Goal: Task Accomplishment & Management: Manage account settings

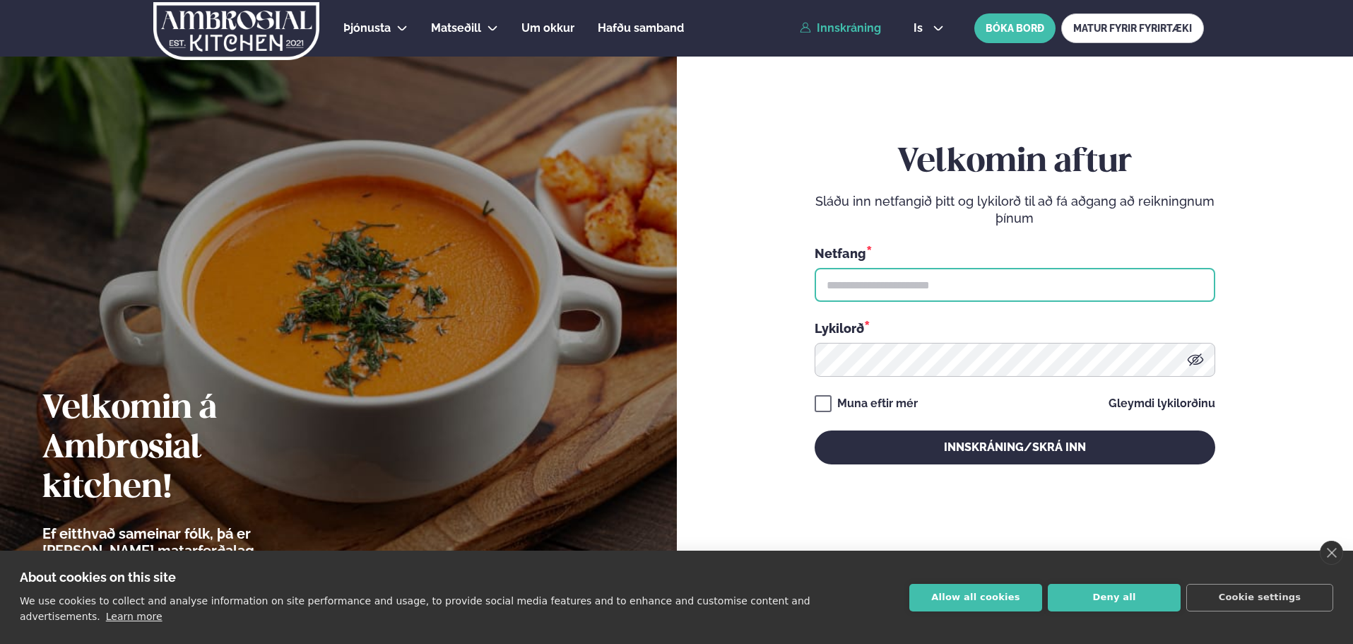
click at [901, 290] on input "text" at bounding box center [1015, 285] width 401 height 34
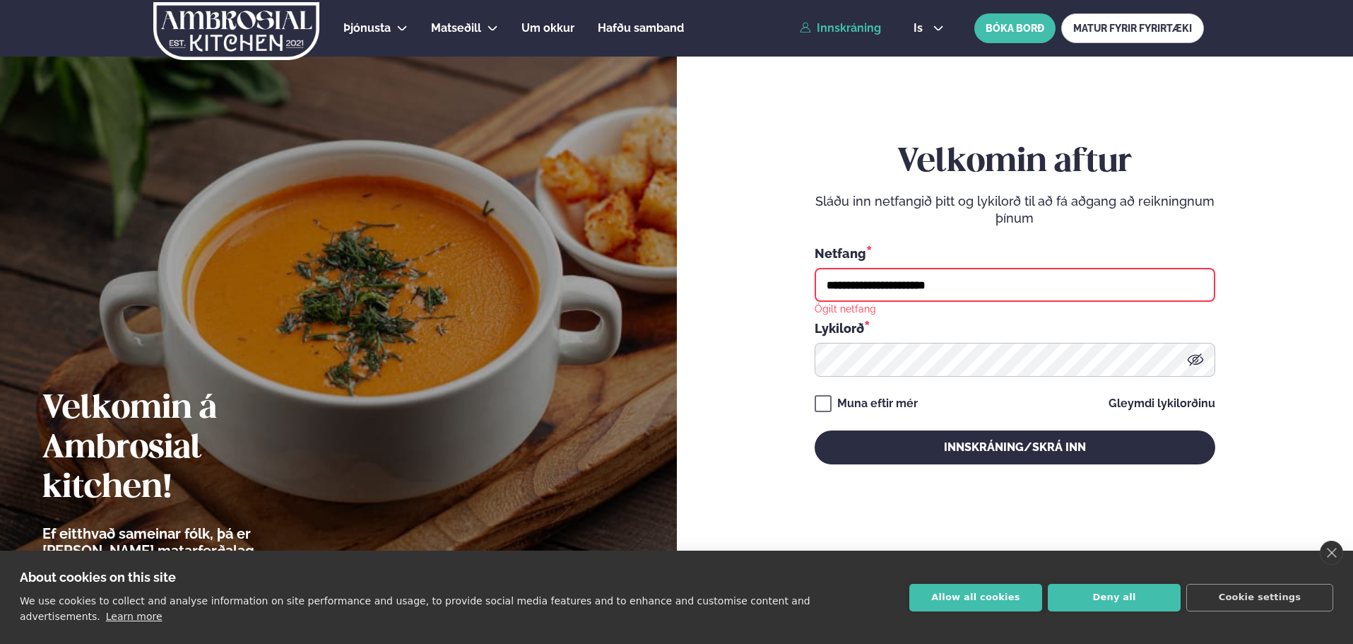
type input "**********"
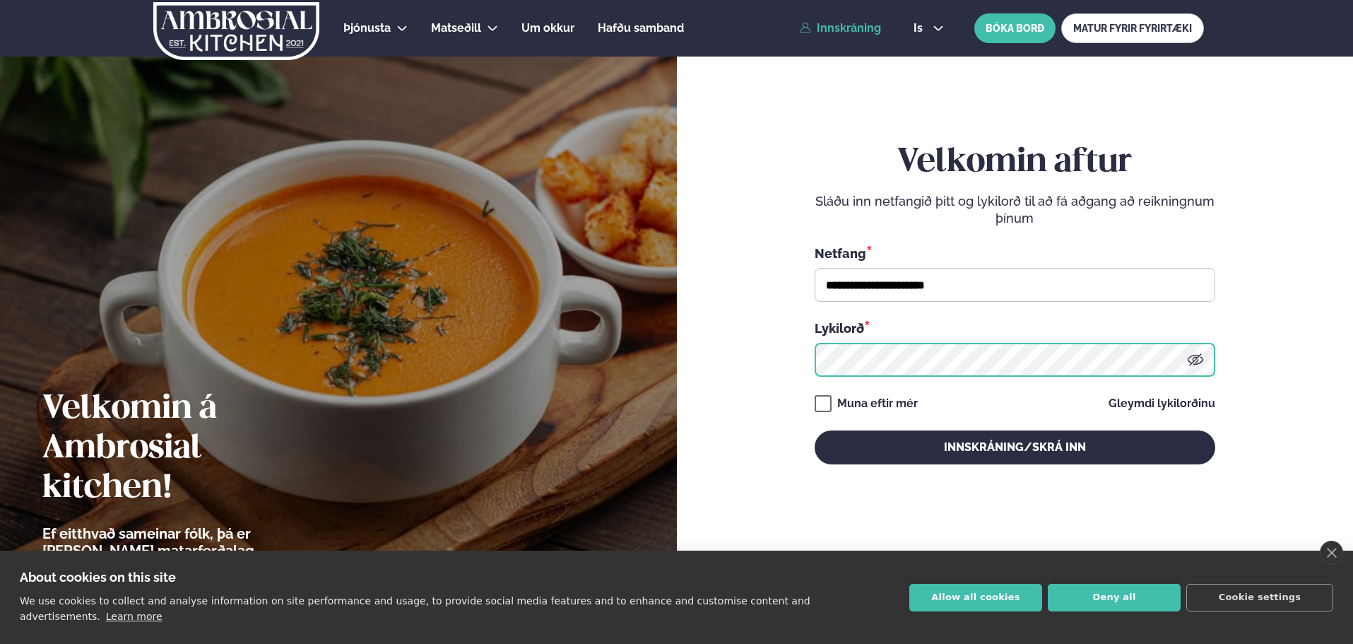
click at [815, 430] on button "Innskráning/Skrá inn" at bounding box center [1015, 447] width 401 height 34
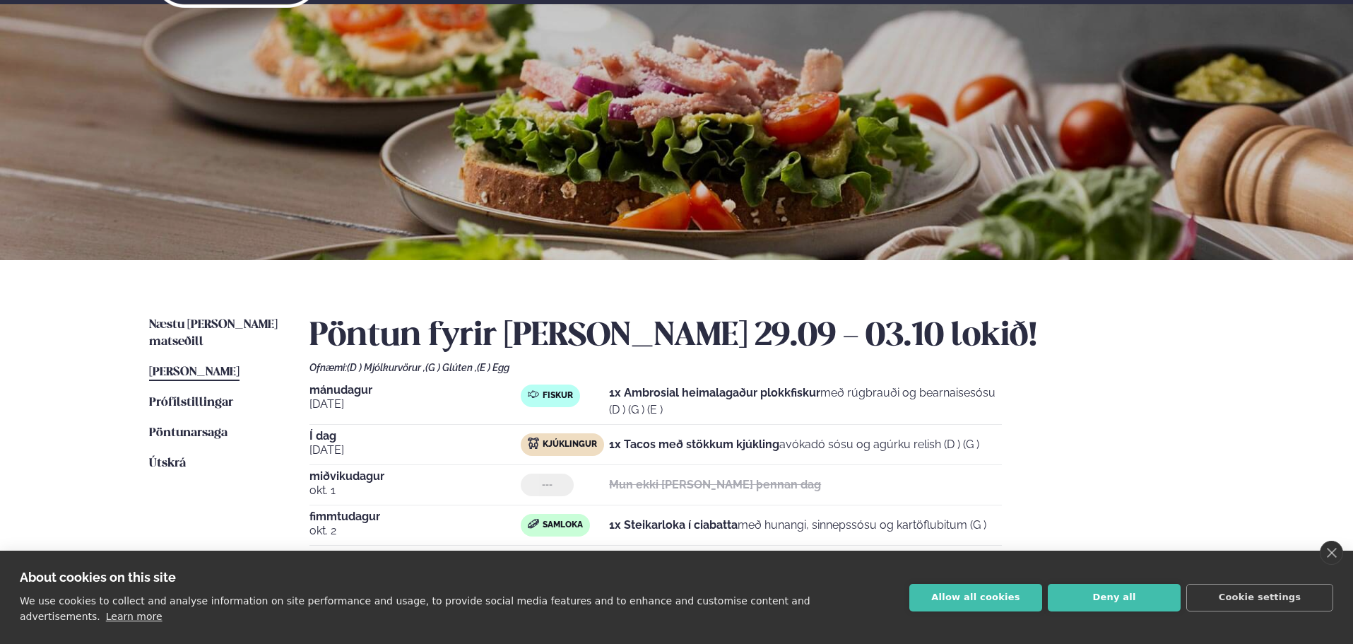
scroll to position [141, 0]
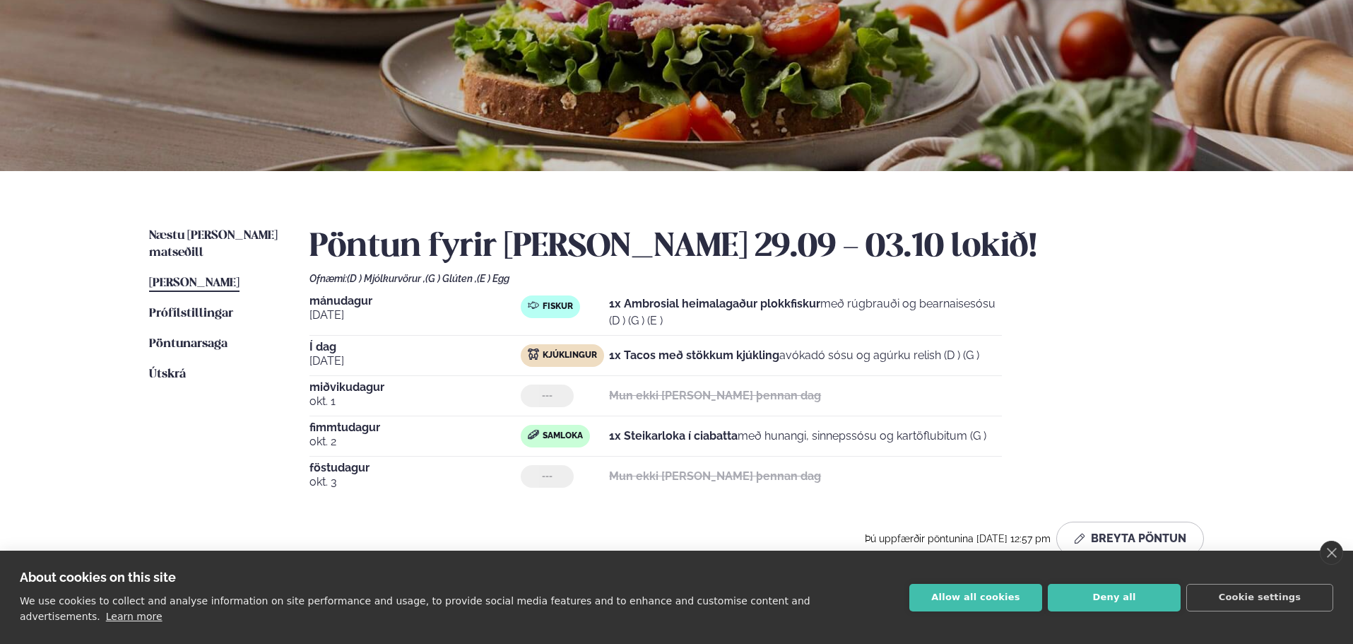
drag, startPoint x: 880, startPoint y: 353, endPoint x: 1039, endPoint y: 365, distance: 160.2
click at [1039, 365] on div "[DATE] Fiskur 1x Ambrosial heimalagaður plokkfiskur með rúgbrauði og bearnaises…" at bounding box center [756, 395] width 894 height 201
click at [1039, 364] on div "[DATE] Fiskur 1x Ambrosial heimalagaður plokkfiskur með rúgbrauði og bearnaises…" at bounding box center [756, 395] width 894 height 201
drag, startPoint x: 644, startPoint y: 357, endPoint x: 863, endPoint y: 357, distance: 218.3
click at [863, 357] on p "1x Tacos með stökkum kjúkling avókadó sósu og agúrku relish (D ) (G )" at bounding box center [794, 355] width 370 height 17
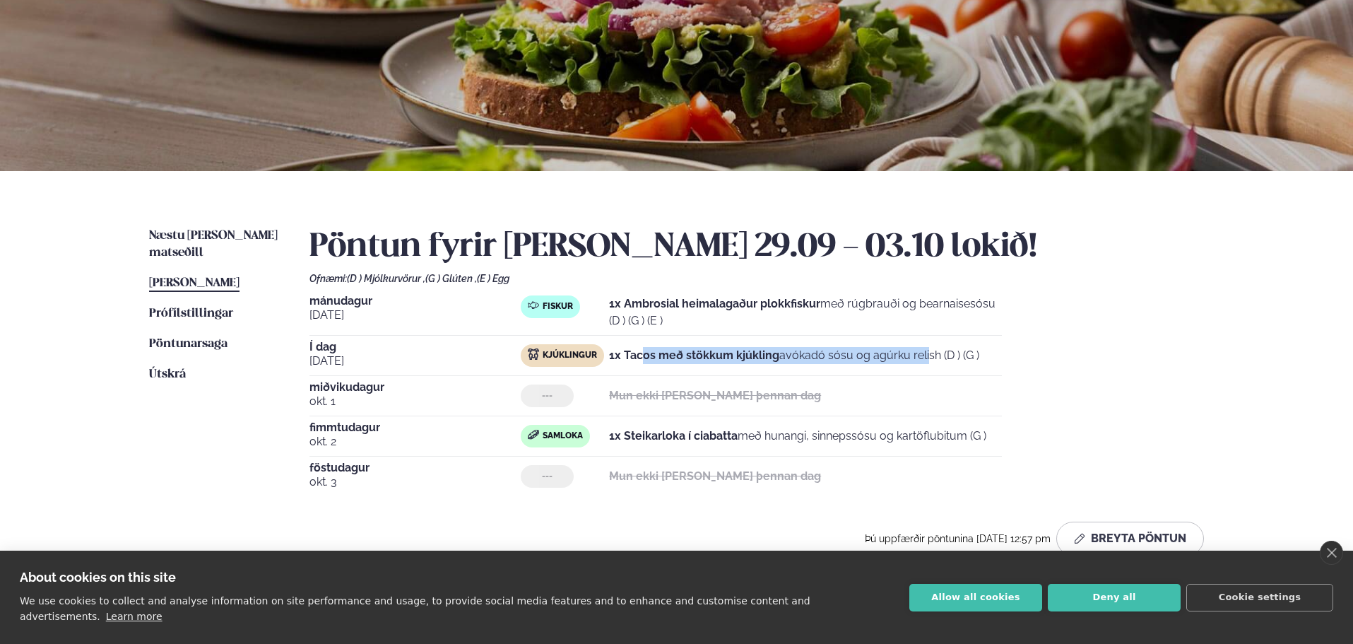
click at [863, 357] on p "1x Tacos með stökkum kjúkling avókadó sósu og agúrku relish (D ) (G )" at bounding box center [794, 355] width 370 height 17
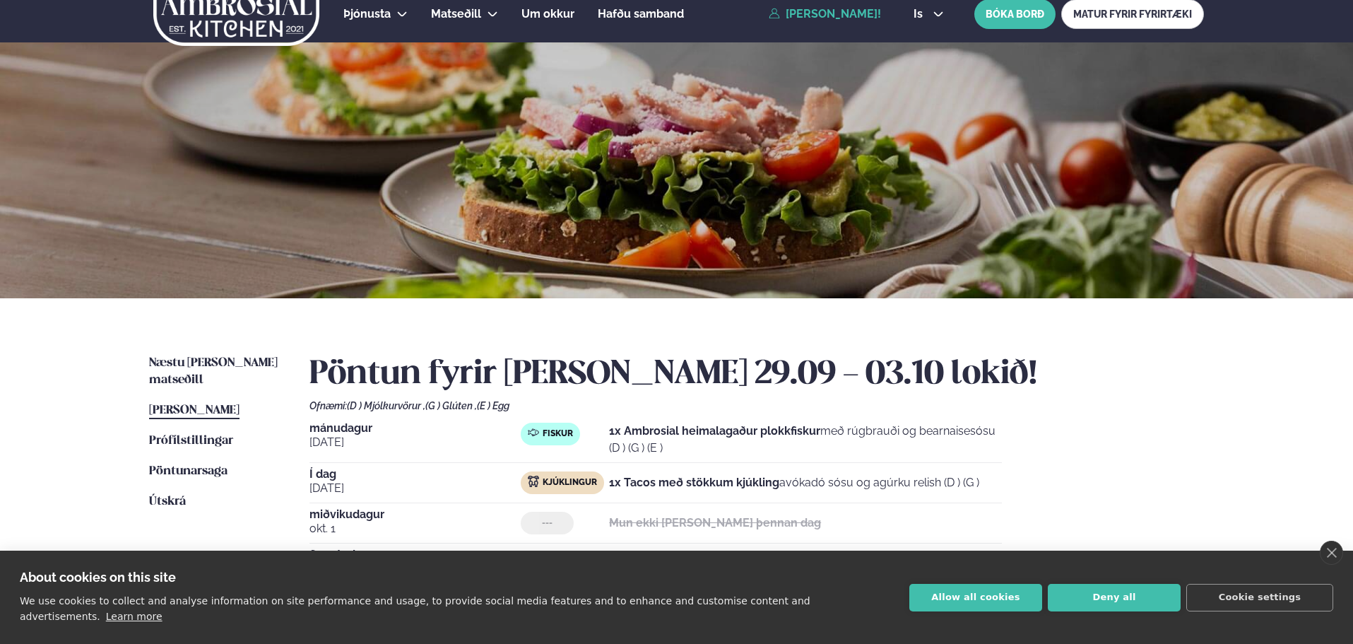
scroll to position [0, 0]
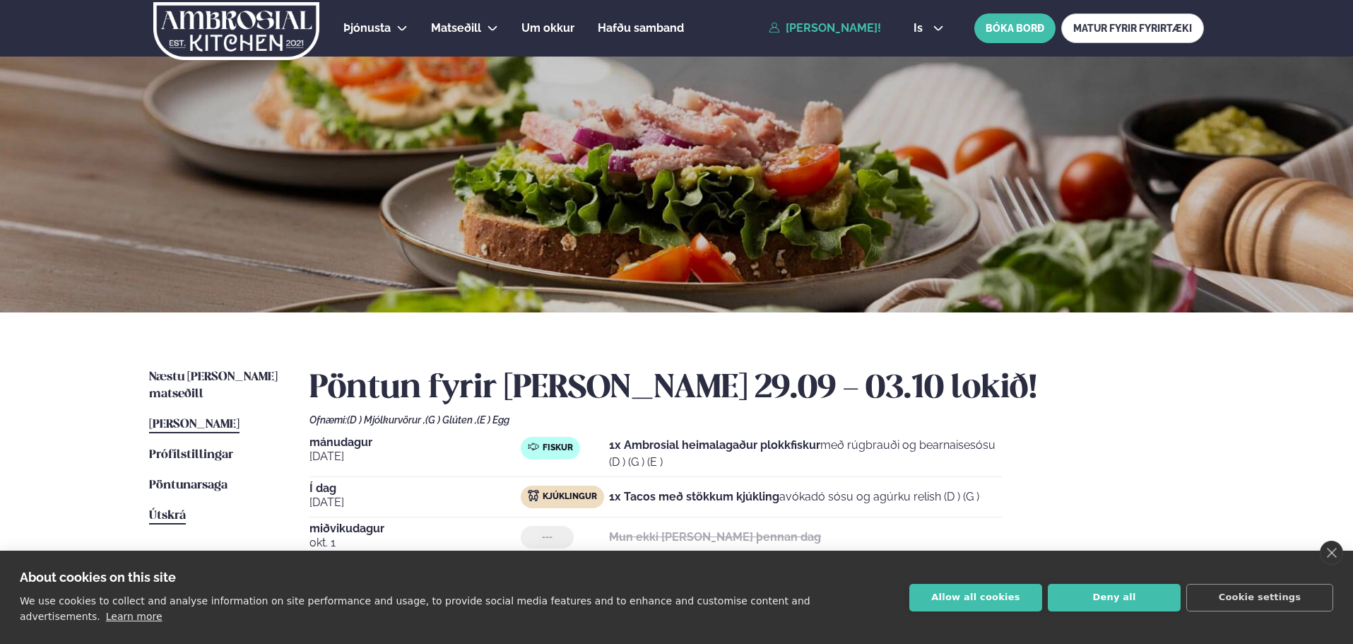
click at [166, 509] on span "Útskrá" at bounding box center [167, 515] width 37 height 12
